Goal: Task Accomplishment & Management: Manage account settings

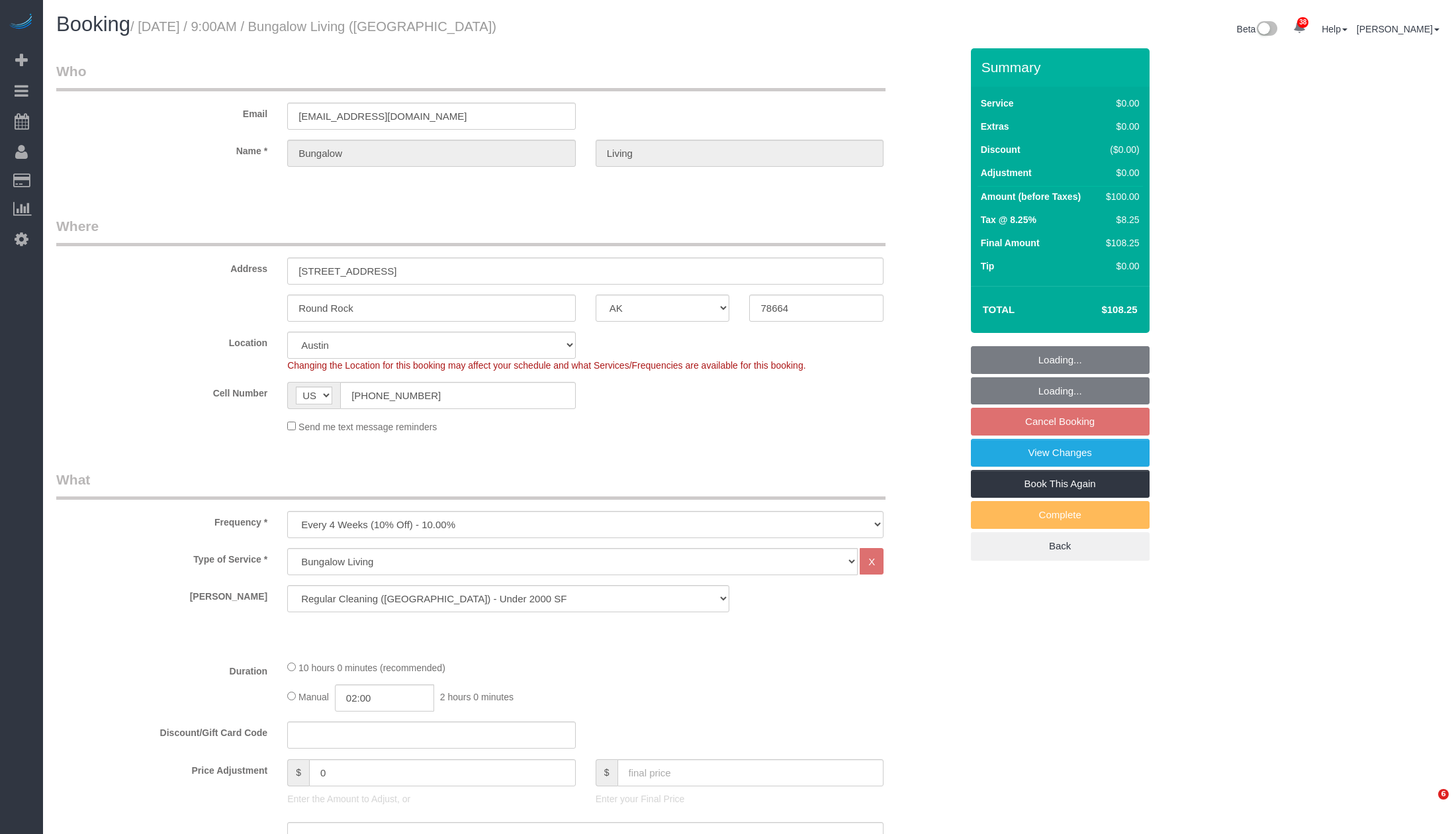
select select "[GEOGRAPHIC_DATA]"
select select "5"
select select "spot62"
select select "number:89"
select select "number:90"
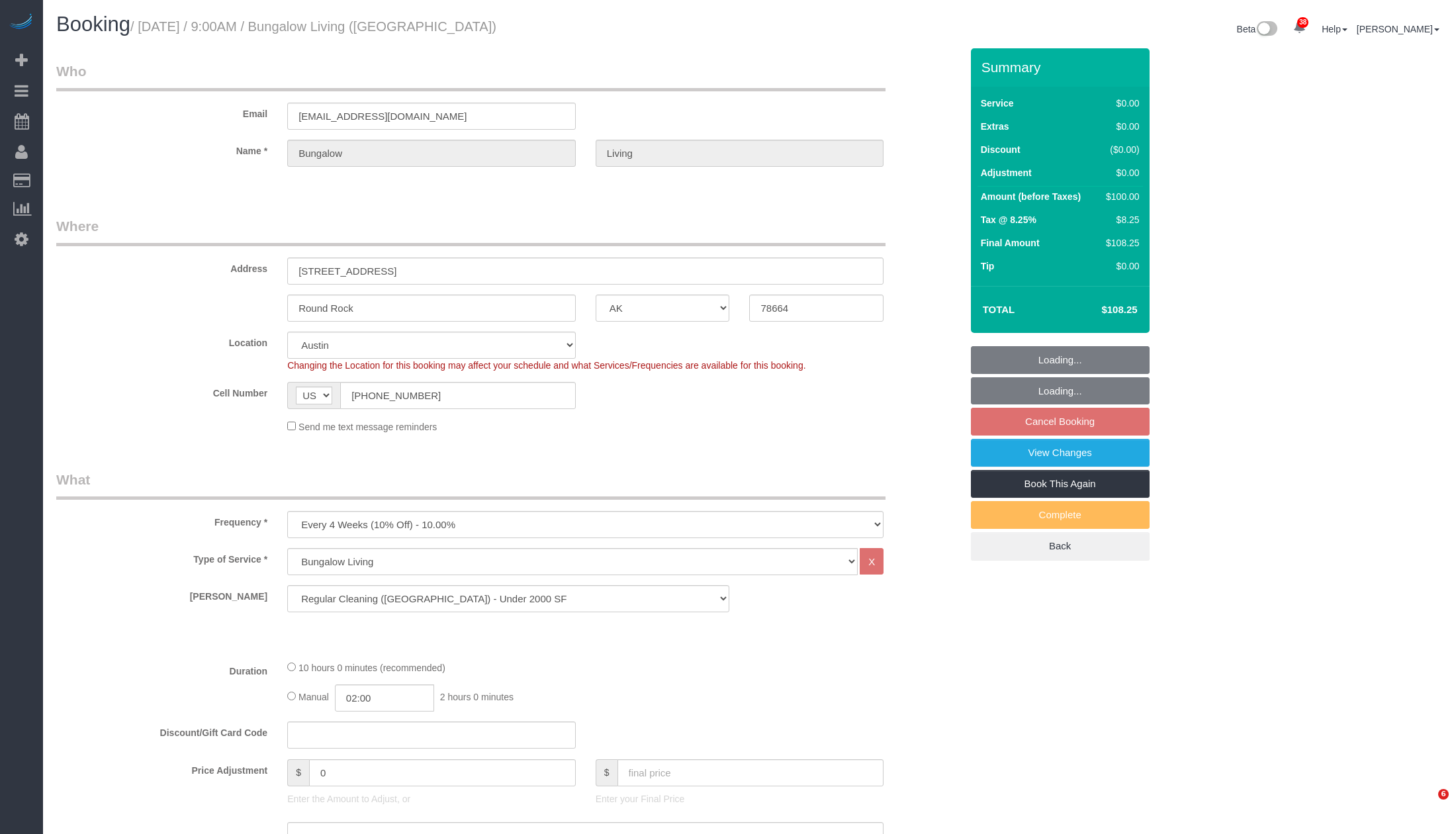
select select "number:15"
select select "number:7"
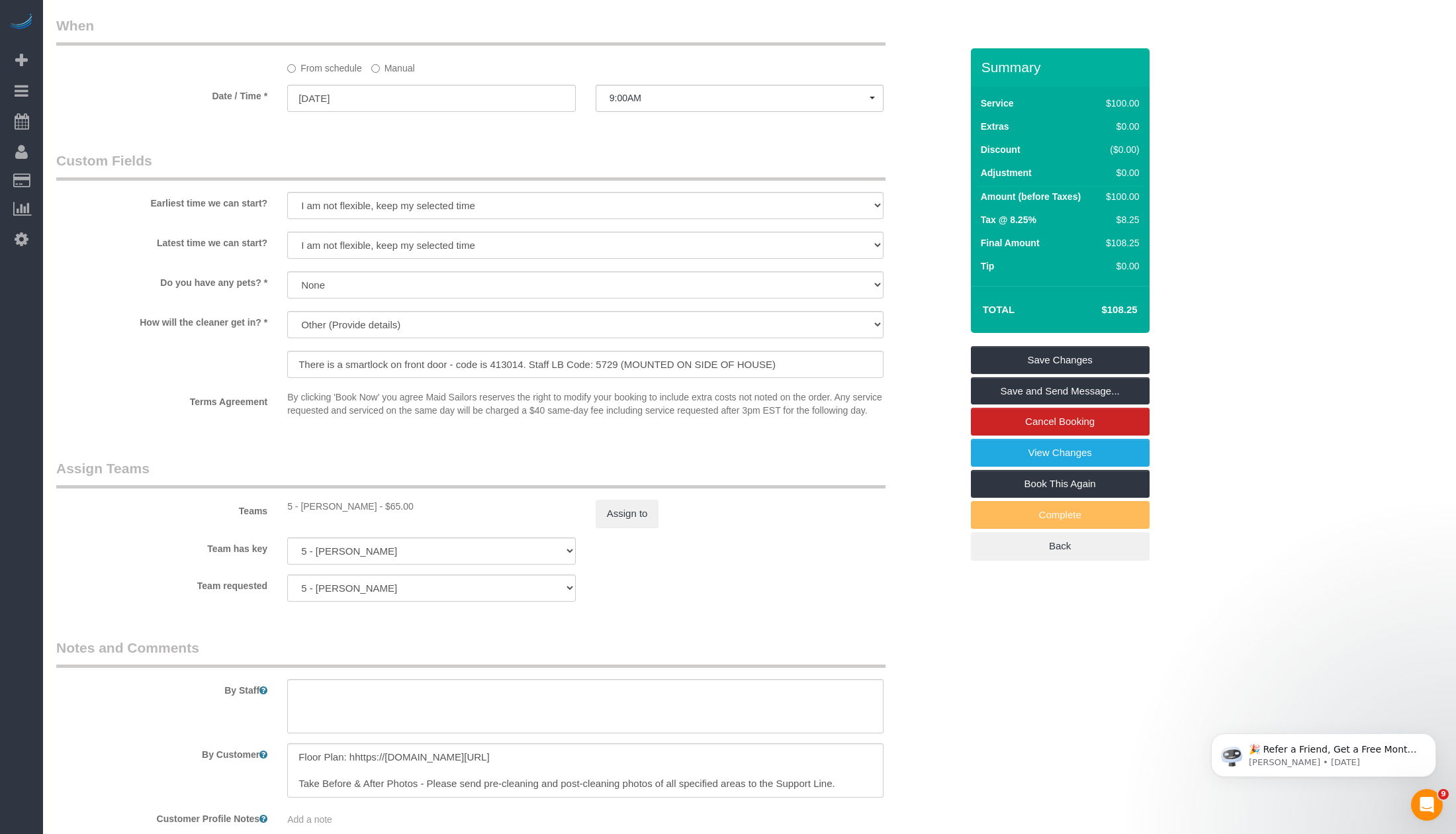
scroll to position [790, 0]
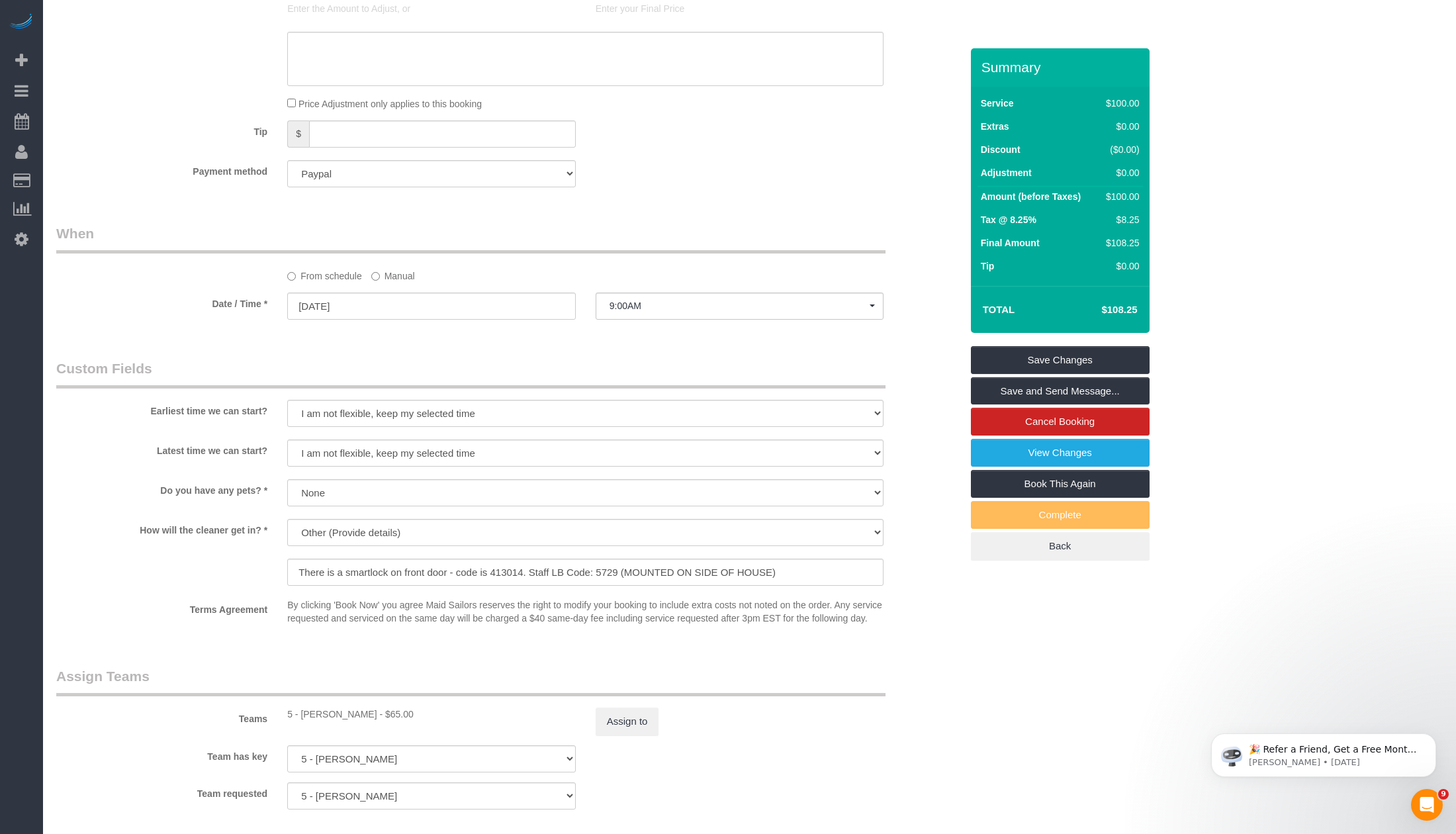
click at [397, 275] on label "Manual" at bounding box center [393, 274] width 43 height 18
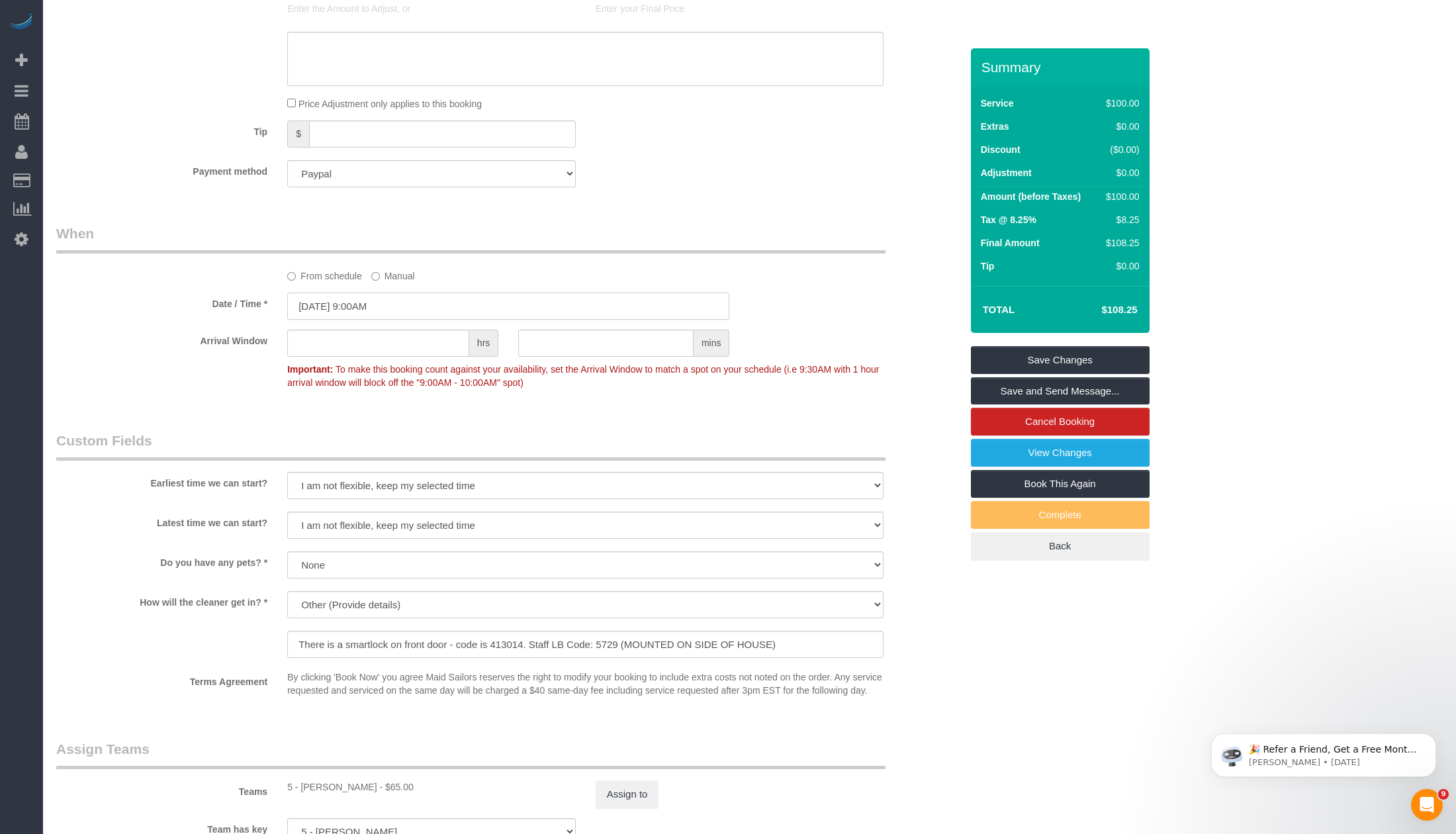
click at [391, 315] on input "[DATE] 9:00AM" at bounding box center [509, 306] width 442 height 28
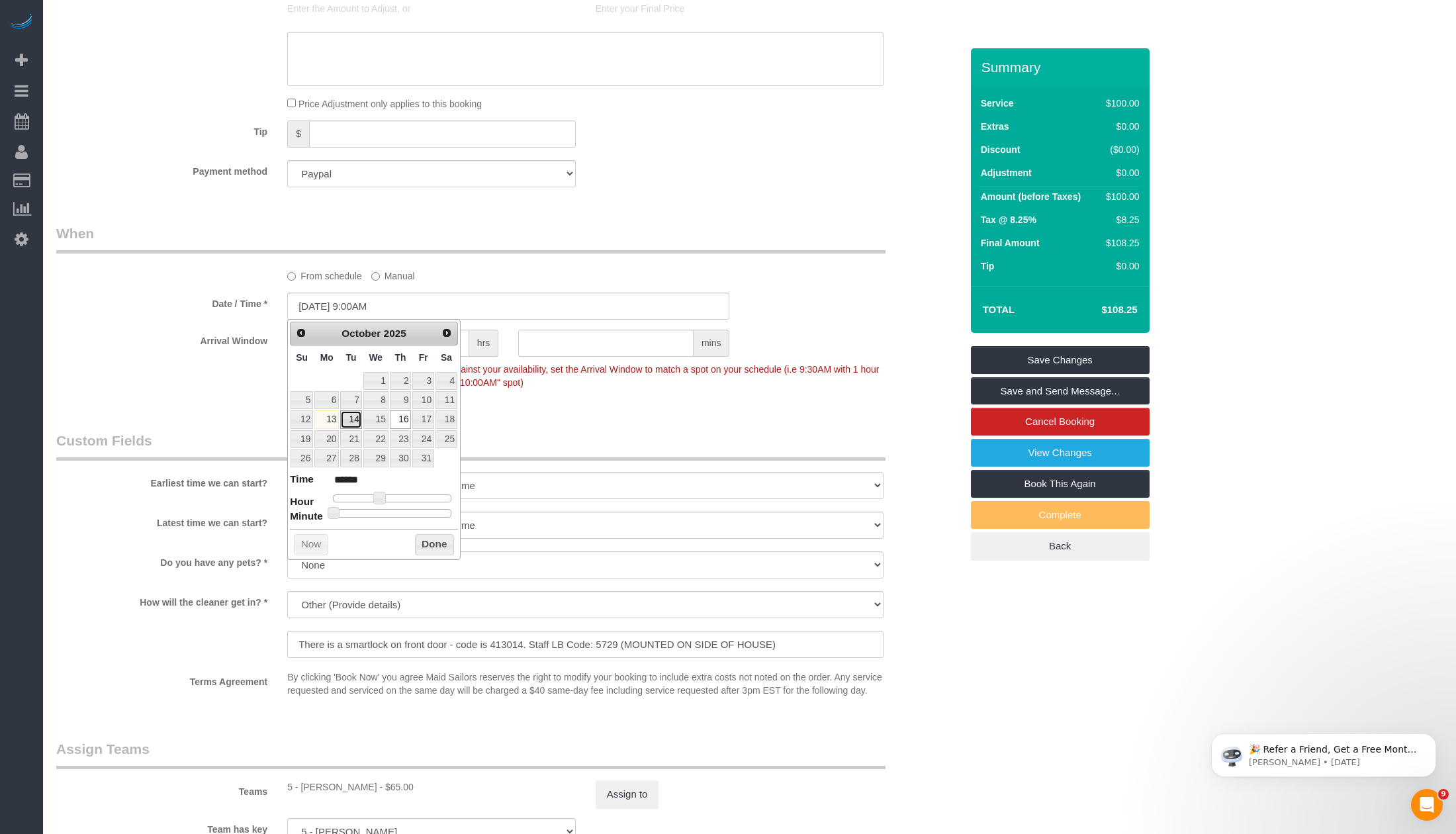
click at [349, 418] on link "14" at bounding box center [351, 419] width 22 height 18
type input "[DATE] 9:00AM"
click at [678, 417] on div "Who Email [EMAIL_ADDRESS][DOMAIN_NAME] Name * [GEOGRAPHIC_DATA] Living Where Ad…" at bounding box center [509, 244] width 925 height 1971
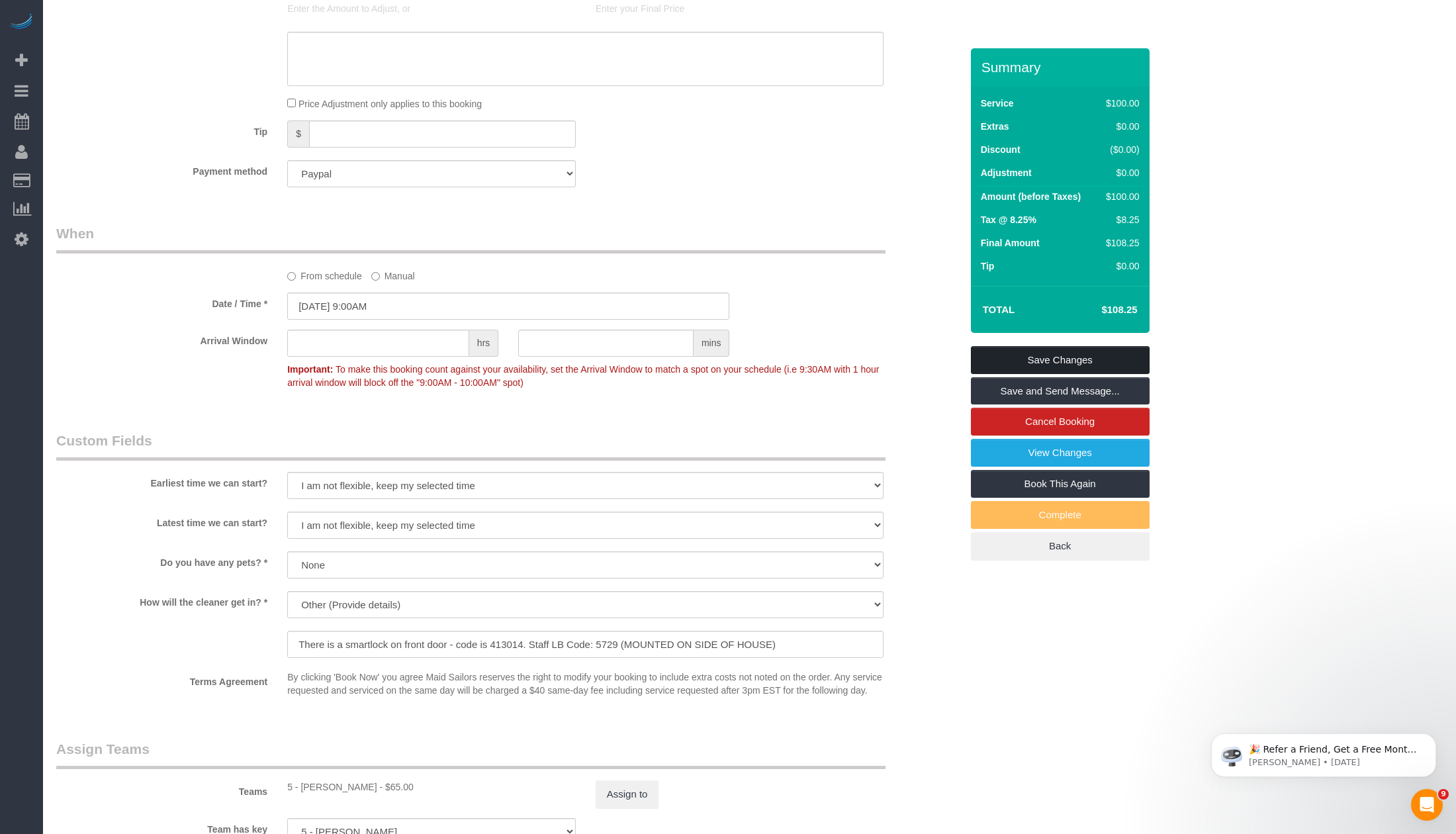
click at [1098, 354] on link "Save Changes" at bounding box center [1060, 361] width 179 height 28
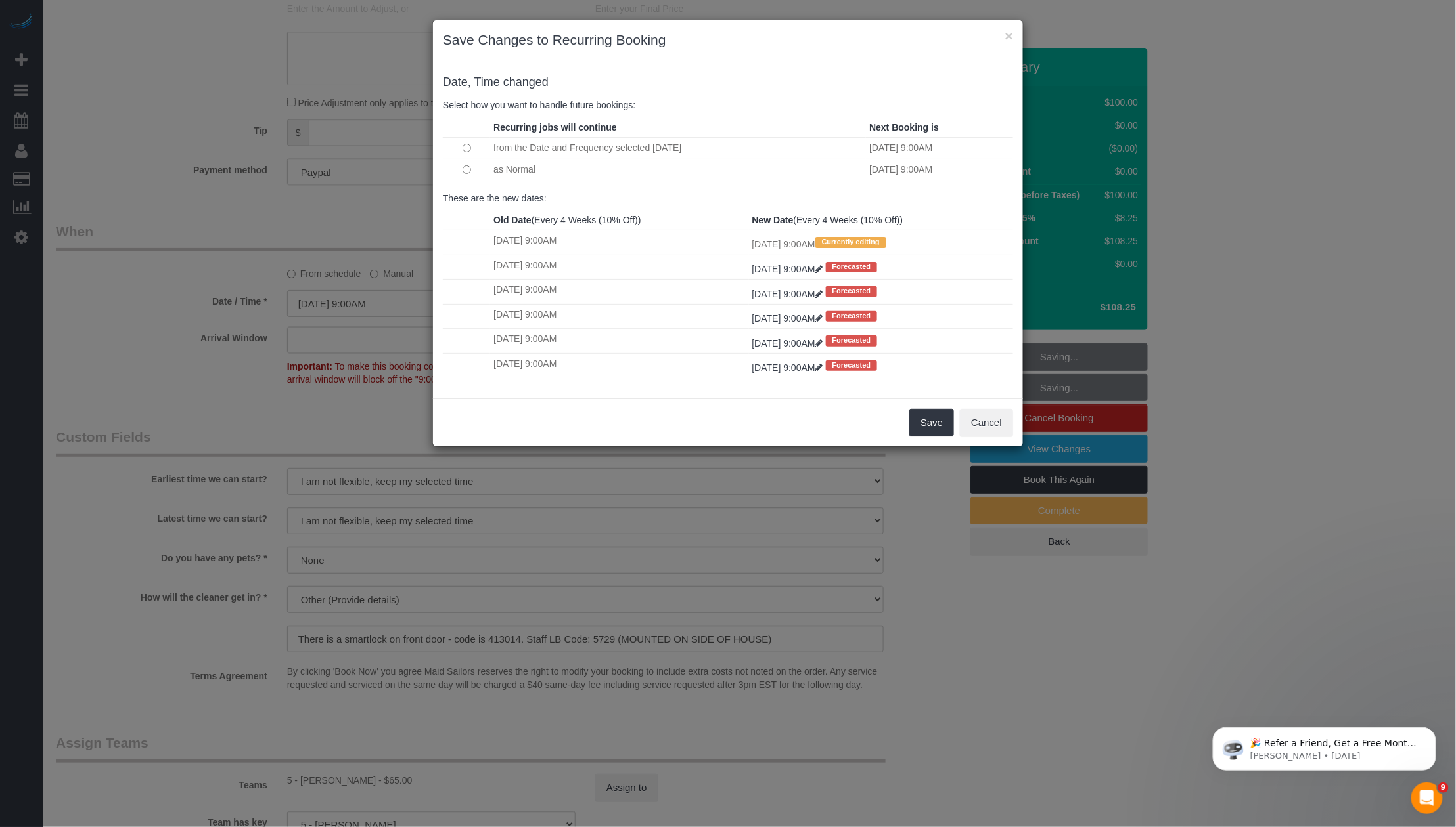
click at [471, 169] on td at bounding box center [466, 169] width 48 height 21
click at [921, 413] on button "Save" at bounding box center [932, 423] width 45 height 27
